Goal: Task Accomplishment & Management: Use online tool/utility

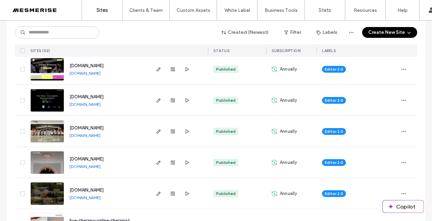
scroll to position [337, 0]
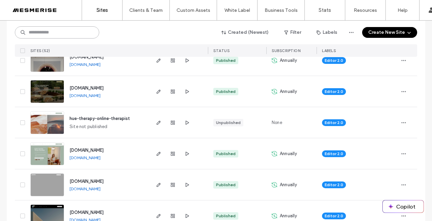
click at [45, 31] on input at bounding box center [57, 32] width 84 height 12
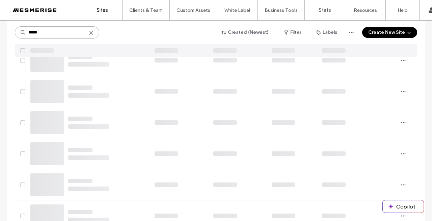
scroll to position [0, 0]
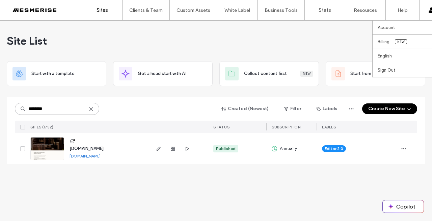
type input "********"
click at [55, 144] on img at bounding box center [47, 160] width 33 height 46
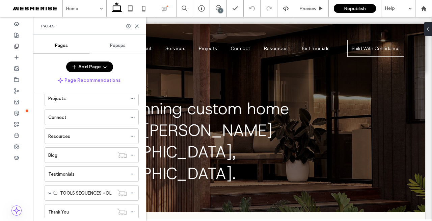
scroll to position [110, 0]
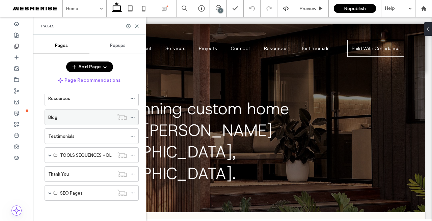
click at [64, 116] on div "Blog" at bounding box center [81, 117] width 66 height 7
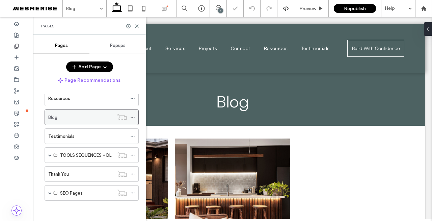
click at [132, 119] on icon at bounding box center [132, 117] width 5 height 5
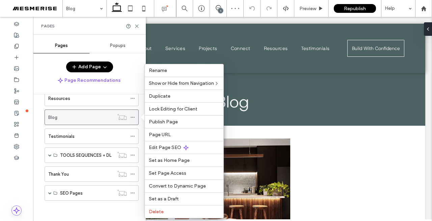
click at [132, 118] on icon at bounding box center [132, 117] width 5 height 5
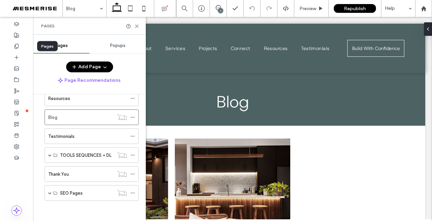
click at [21, 46] on div at bounding box center [16, 46] width 33 height 11
click at [20, 80] on div at bounding box center [16, 79] width 33 height 11
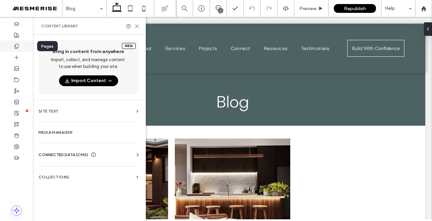
click at [18, 48] on icon at bounding box center [16, 46] width 5 height 5
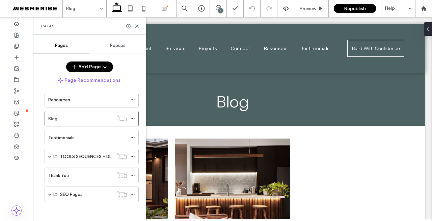
scroll to position [110, 0]
click at [49, 156] on span at bounding box center [49, 154] width 3 height 3
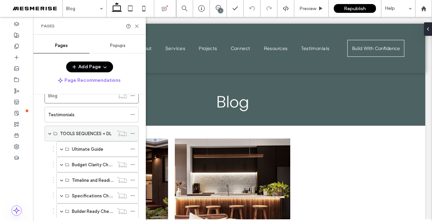
scroll to position [187, 0]
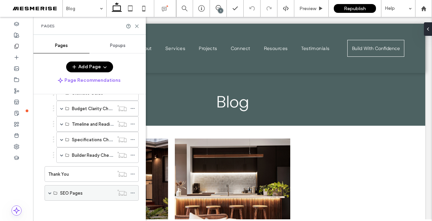
click at [49, 192] on span at bounding box center [49, 192] width 3 height 3
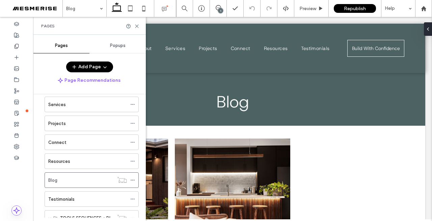
scroll to position [43, 0]
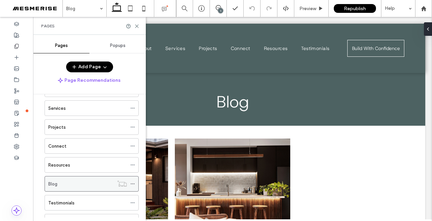
click at [132, 182] on icon at bounding box center [132, 183] width 5 height 5
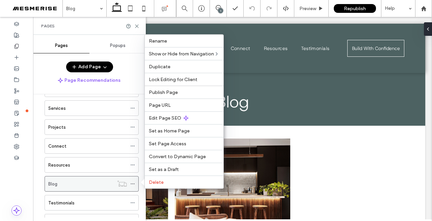
click at [132, 182] on icon at bounding box center [132, 183] width 5 height 5
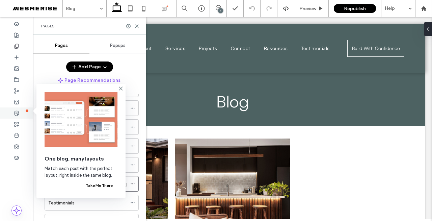
click at [17, 109] on div at bounding box center [16, 112] width 33 height 11
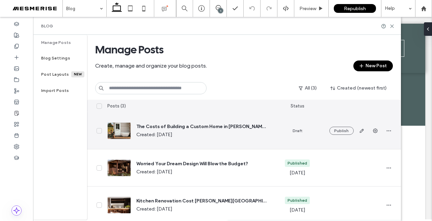
click at [118, 132] on div at bounding box center [119, 130] width 24 height 17
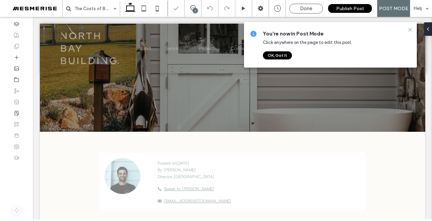
click at [412, 29] on icon at bounding box center [410, 29] width 5 height 5
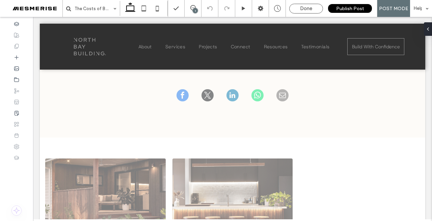
scroll to position [2039, 0]
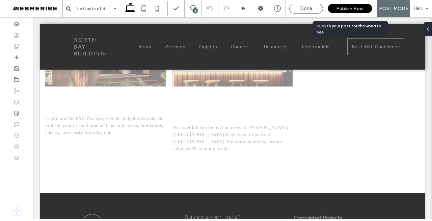
click at [357, 8] on span "Publish Post" at bounding box center [350, 9] width 28 height 6
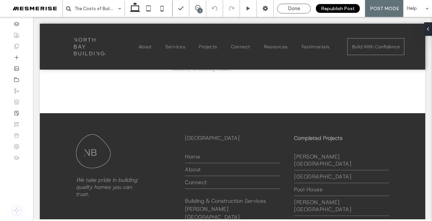
scroll to position [1951, 0]
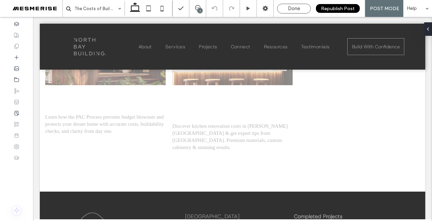
scroll to position [2094, 0]
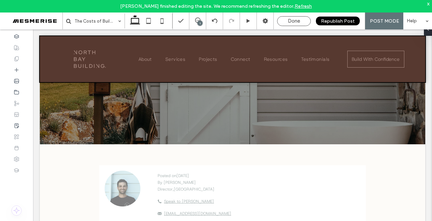
scroll to position [235, 0]
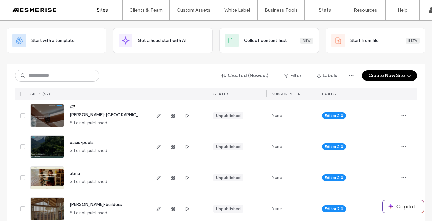
scroll to position [33, 0]
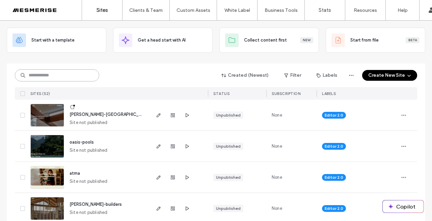
click at [56, 74] on input at bounding box center [57, 75] width 84 height 12
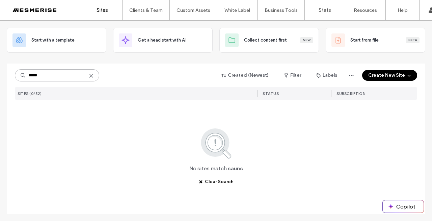
type input "*****"
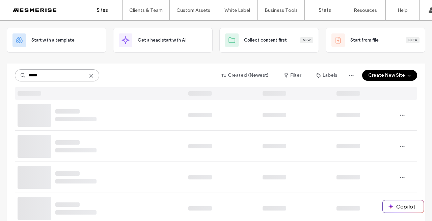
scroll to position [0, 0]
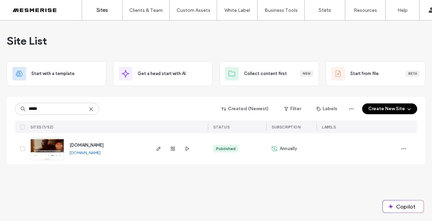
click at [1, 103] on div "Site List Start with a template Get a head start with AI Collect content first …" at bounding box center [216, 121] width 432 height 200
click at [407, 148] on span "button" at bounding box center [403, 148] width 11 height 11
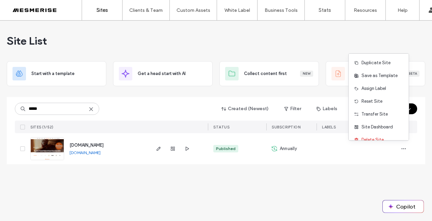
click at [40, 150] on img at bounding box center [47, 160] width 33 height 46
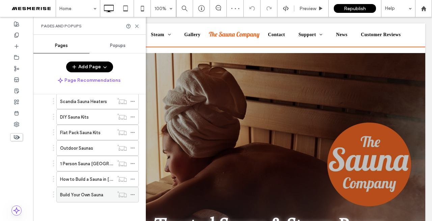
scroll to position [331, 0]
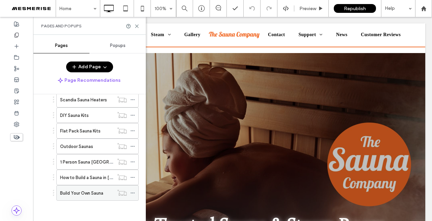
click at [133, 192] on use at bounding box center [133, 192] width 4 height 1
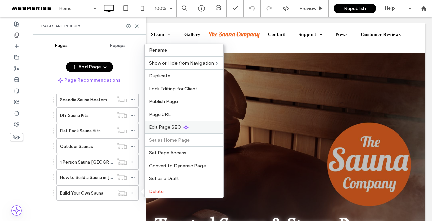
click at [169, 127] on span "Edit Page SEO" at bounding box center [165, 127] width 32 height 6
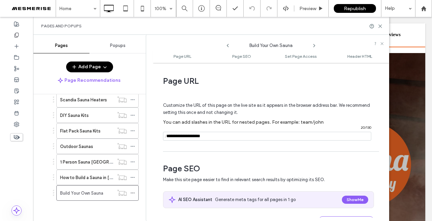
drag, startPoint x: 216, startPoint y: 139, endPoint x: 154, endPoint y: 135, distance: 62.3
click at [154, 135] on div "**********" at bounding box center [271, 141] width 236 height 151
click at [382, 26] on icon at bounding box center [380, 26] width 5 height 5
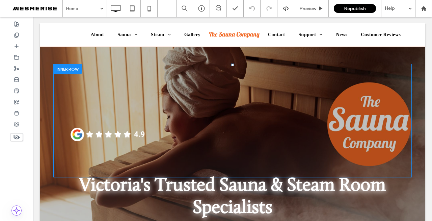
scroll to position [0, 0]
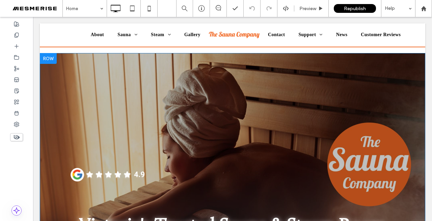
scroll to position [134, 0]
